Goal: Find specific page/section: Find specific page/section

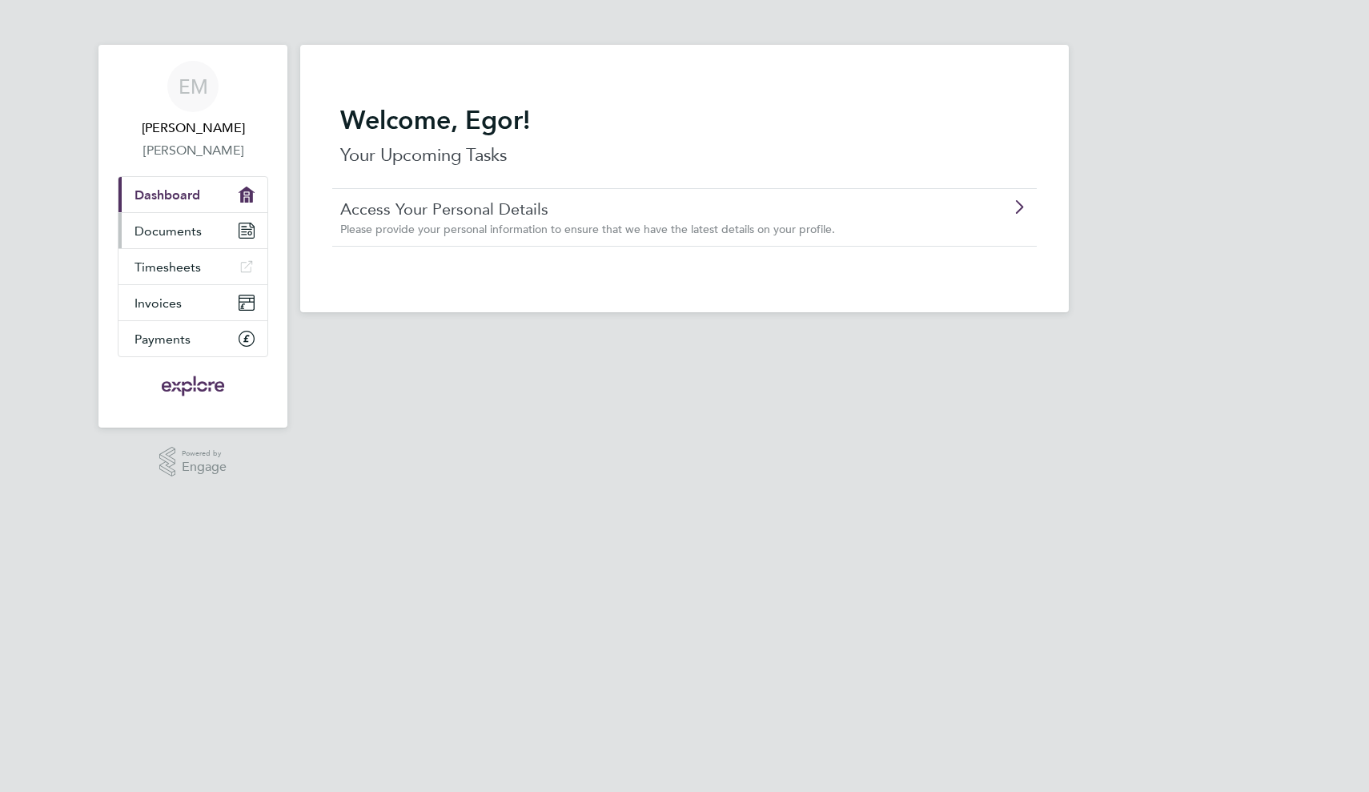
click at [219, 231] on link "Documents" at bounding box center [193, 230] width 149 height 35
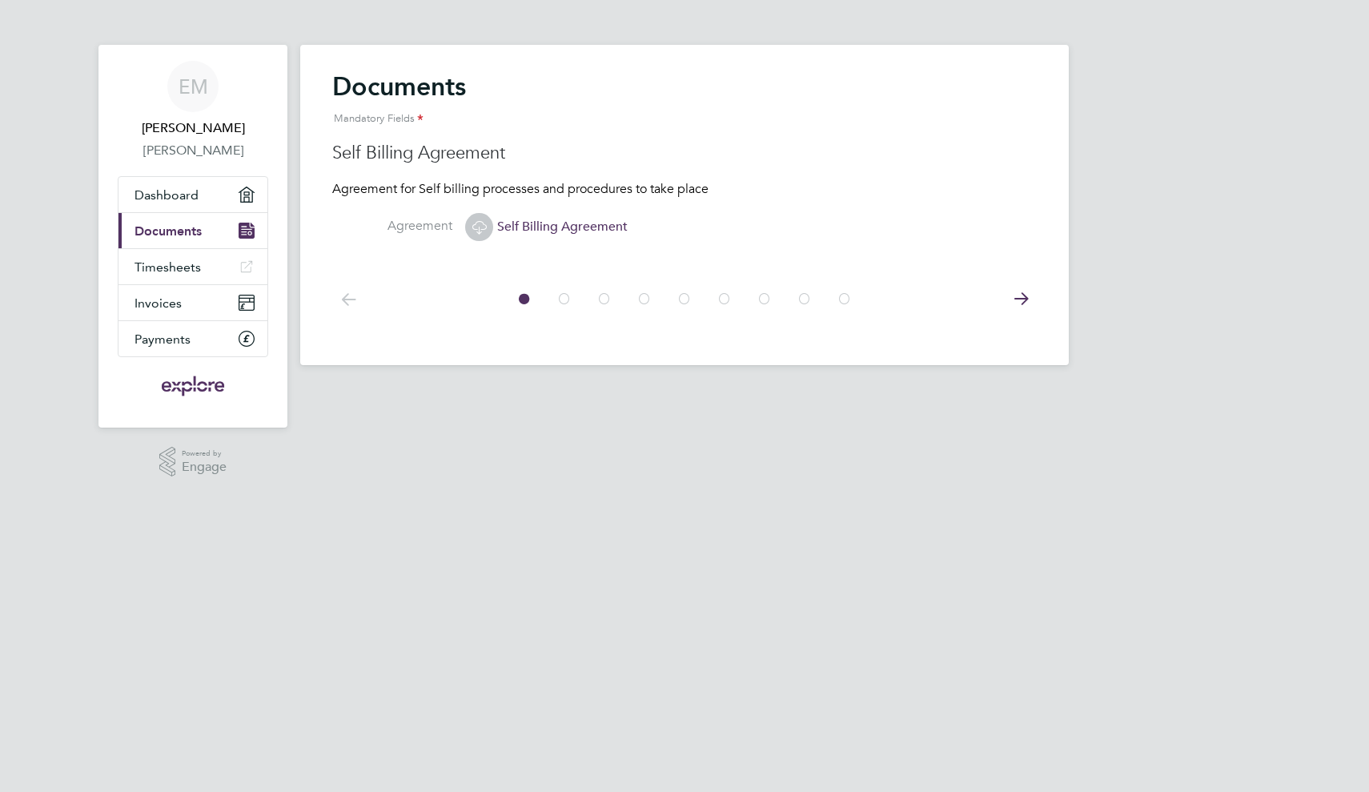
click at [562, 295] on icon at bounding box center [565, 299] width 16 height 36
click at [610, 300] on icon at bounding box center [605, 299] width 16 height 36
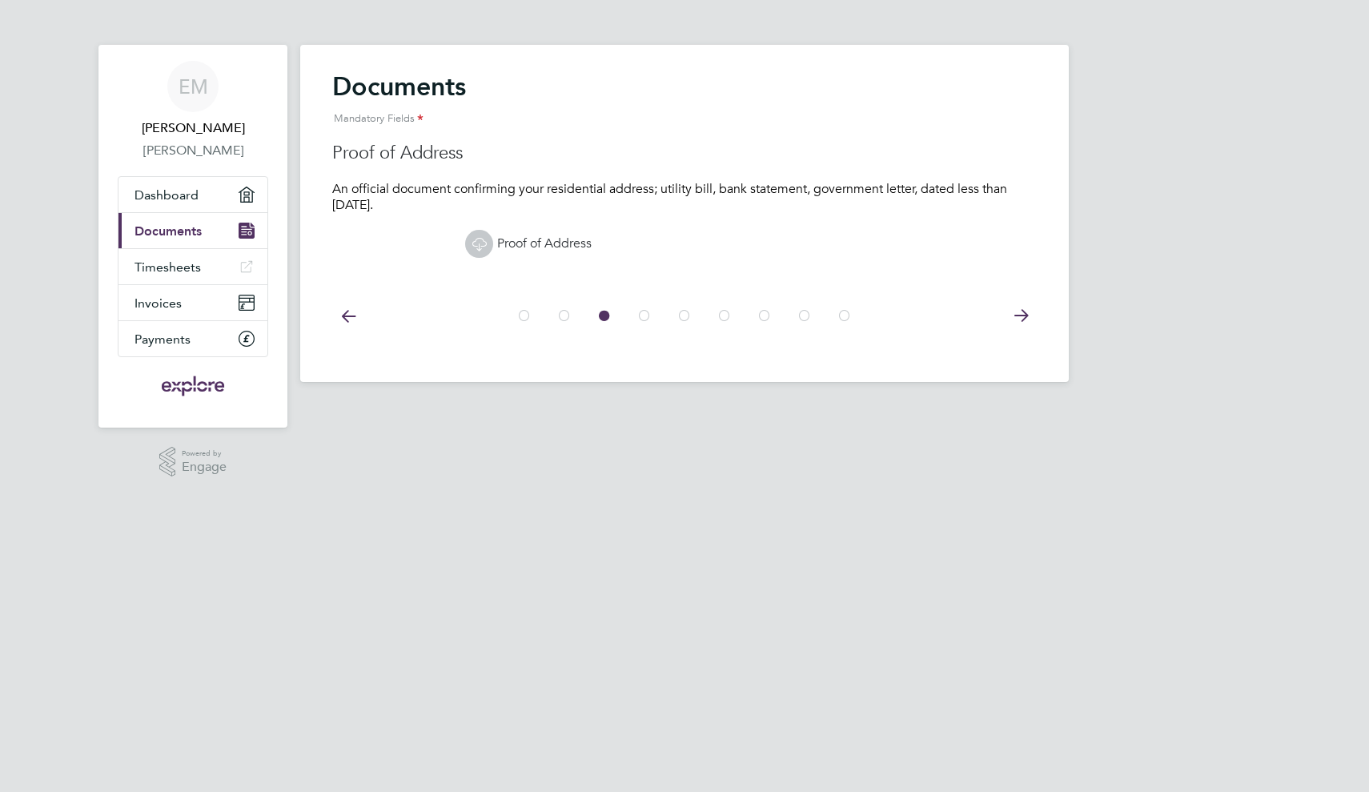
click at [641, 308] on icon at bounding box center [645, 316] width 16 height 36
click at [664, 313] on div at bounding box center [685, 316] width 360 height 36
click at [690, 314] on icon at bounding box center [685, 316] width 16 height 36
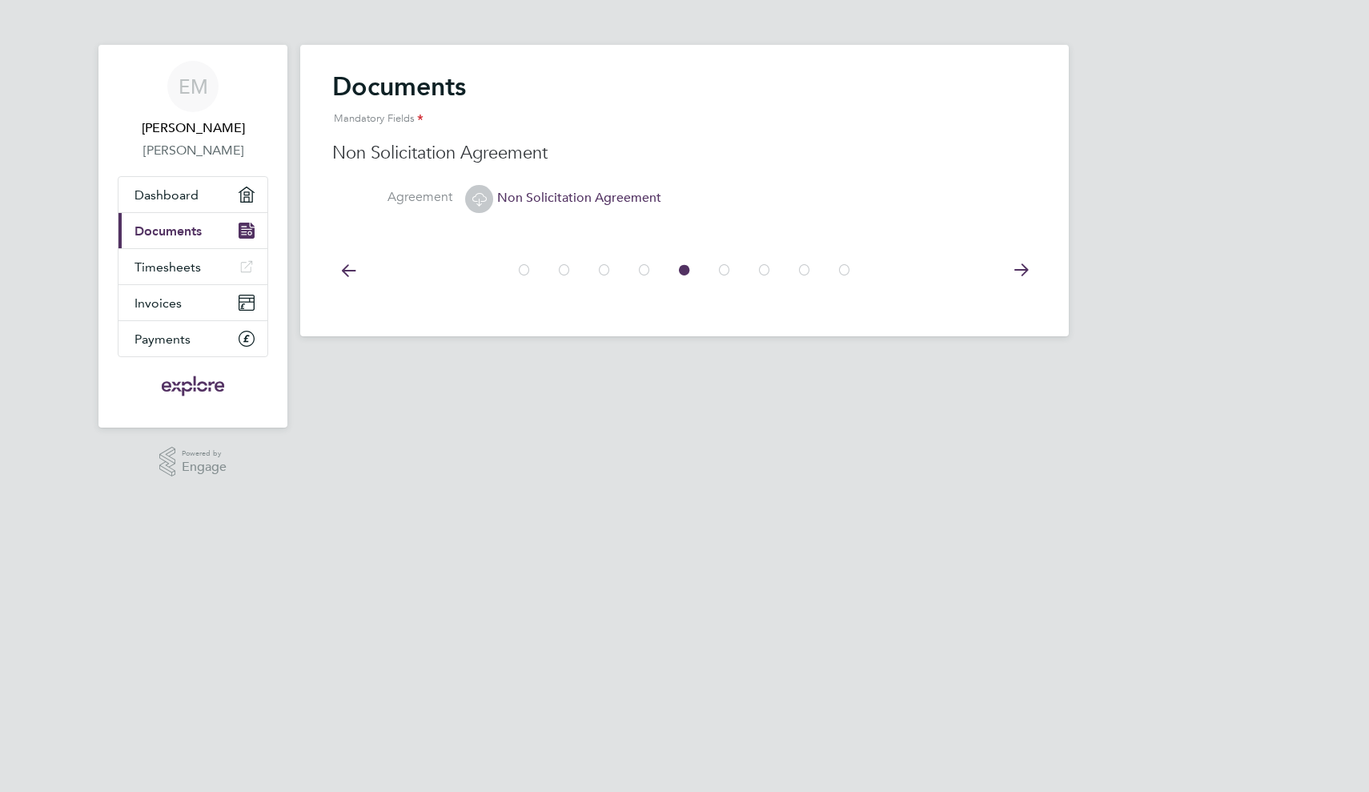
click at [849, 263] on icon at bounding box center [845, 270] width 16 height 36
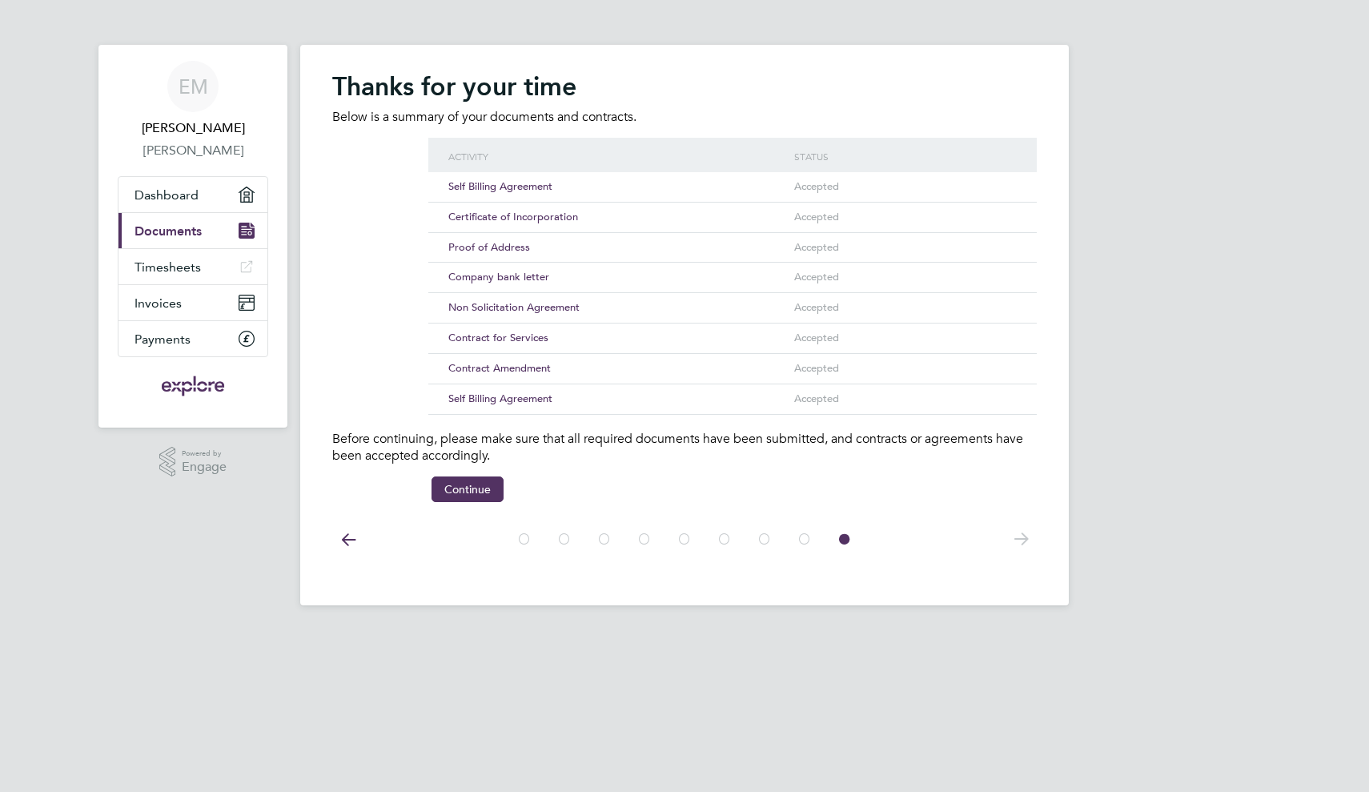
click at [525, 372] on div "Contract Amendment" at bounding box center [617, 369] width 346 height 30
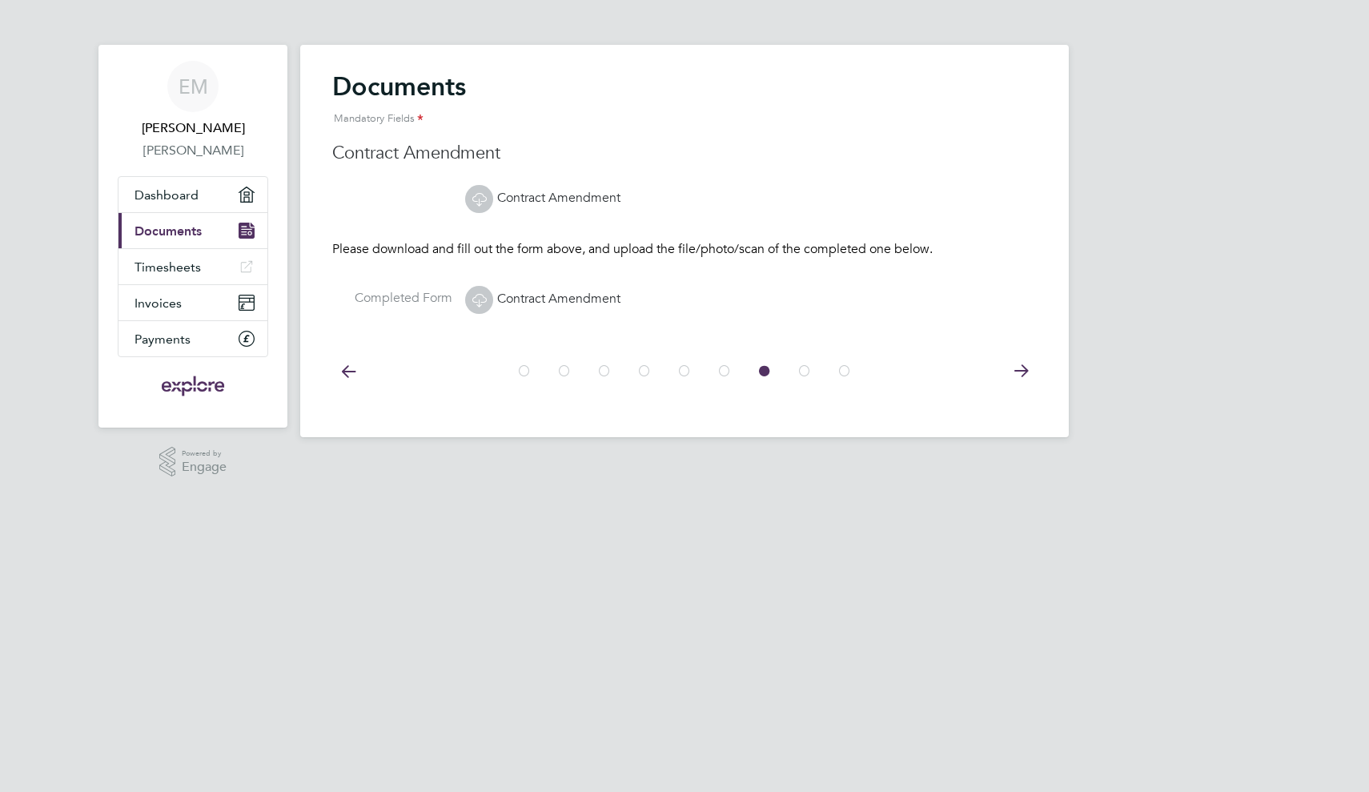
click at [569, 299] on link "Contract Amendment" at bounding box center [542, 299] width 155 height 16
